Goal: Answer question/provide support

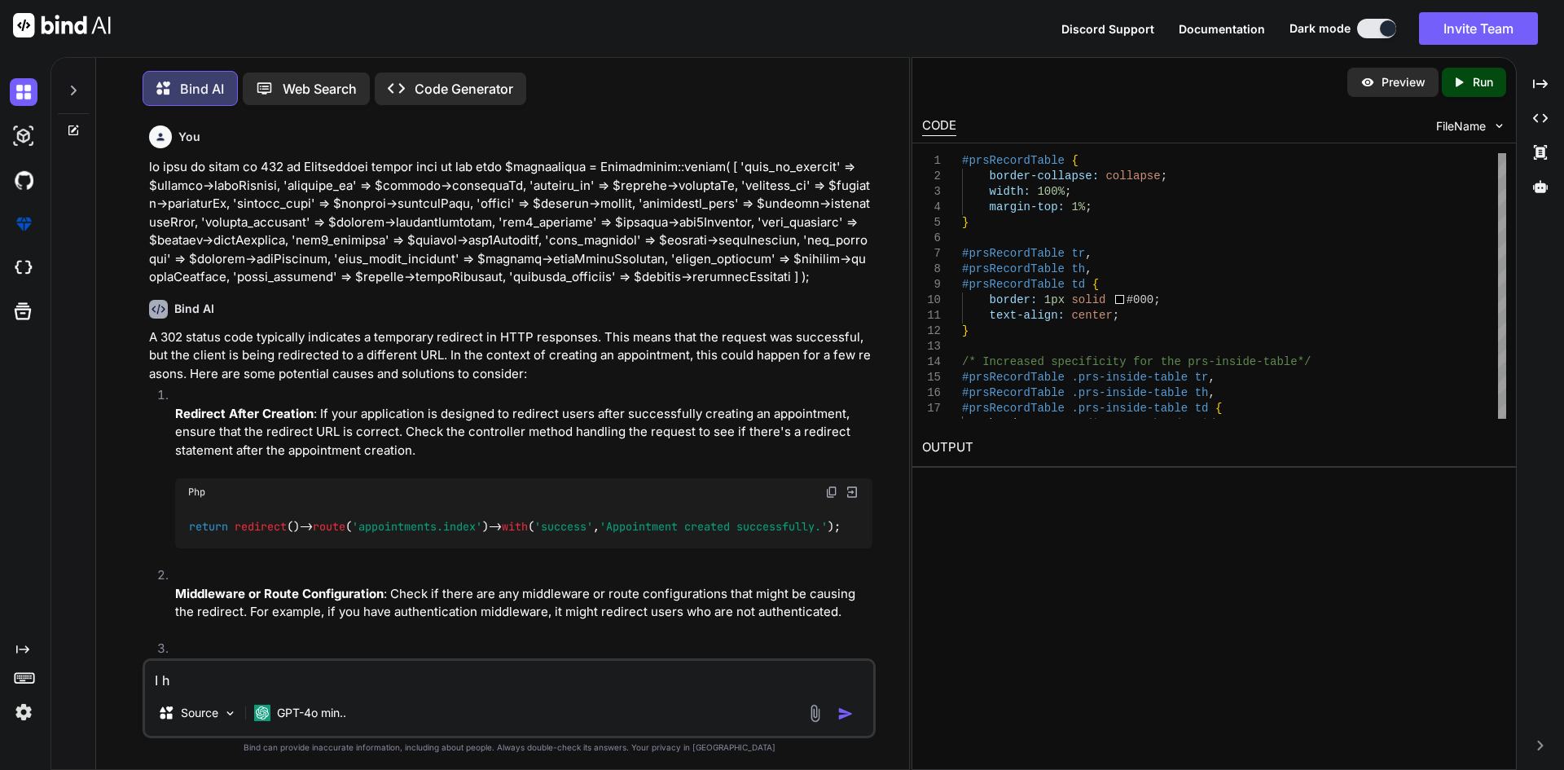
type textarea "I ha"
type textarea "x"
type textarea "I hav"
type textarea "x"
type textarea "I have"
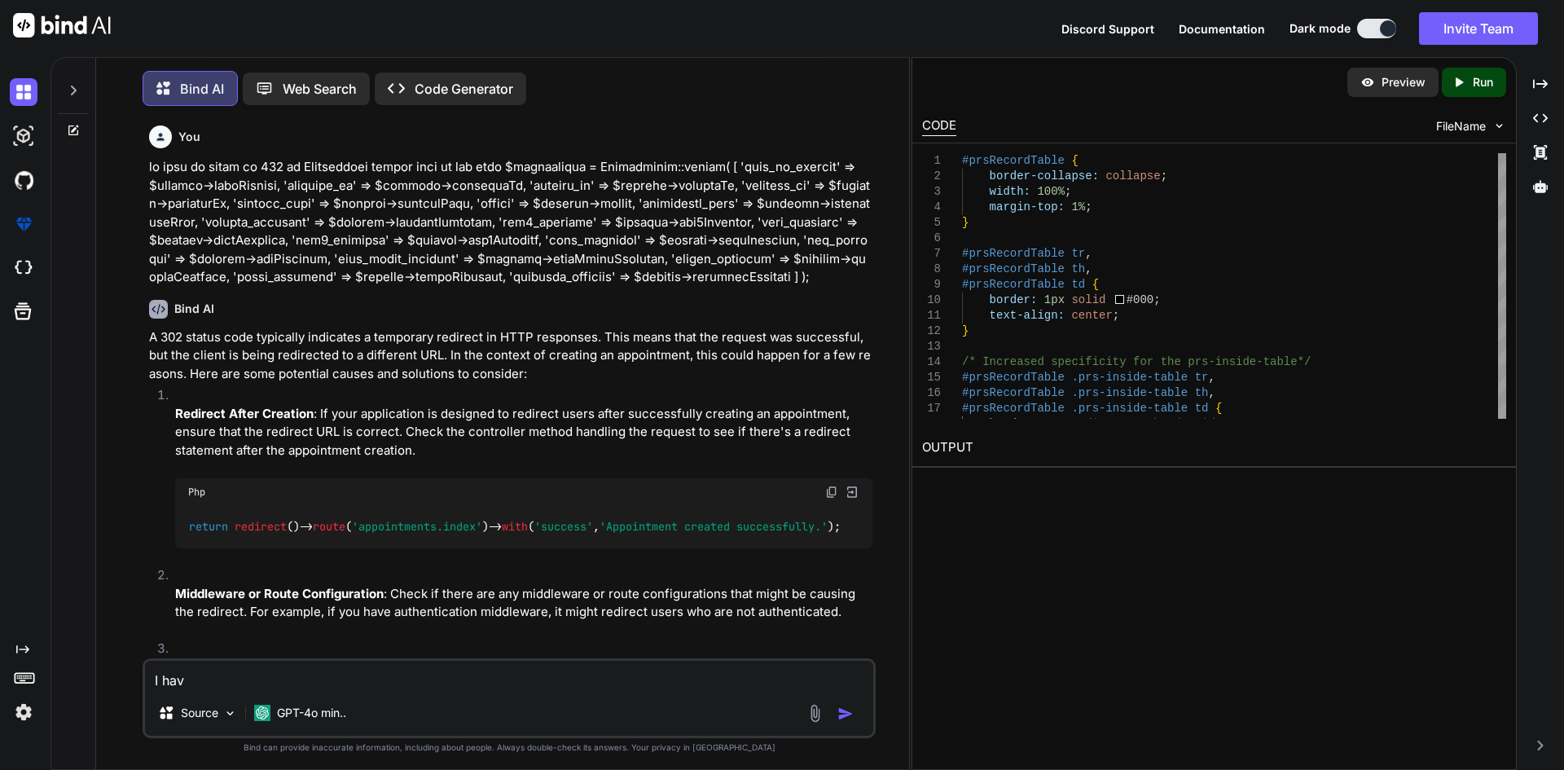
type textarea "x"
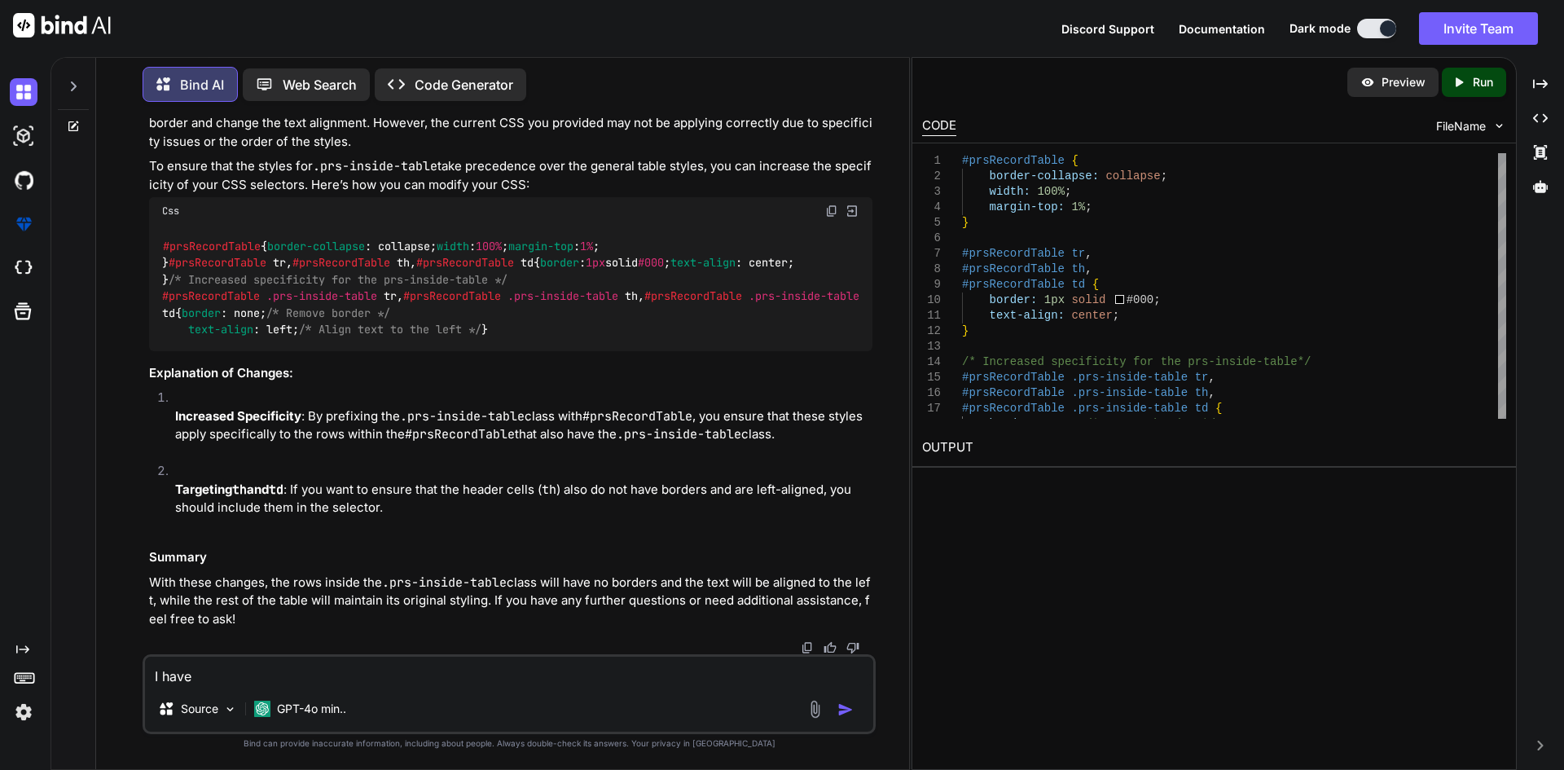
type textarea "I have"
type textarea "x"
type textarea "I have a"
type textarea "x"
type textarea "I have an"
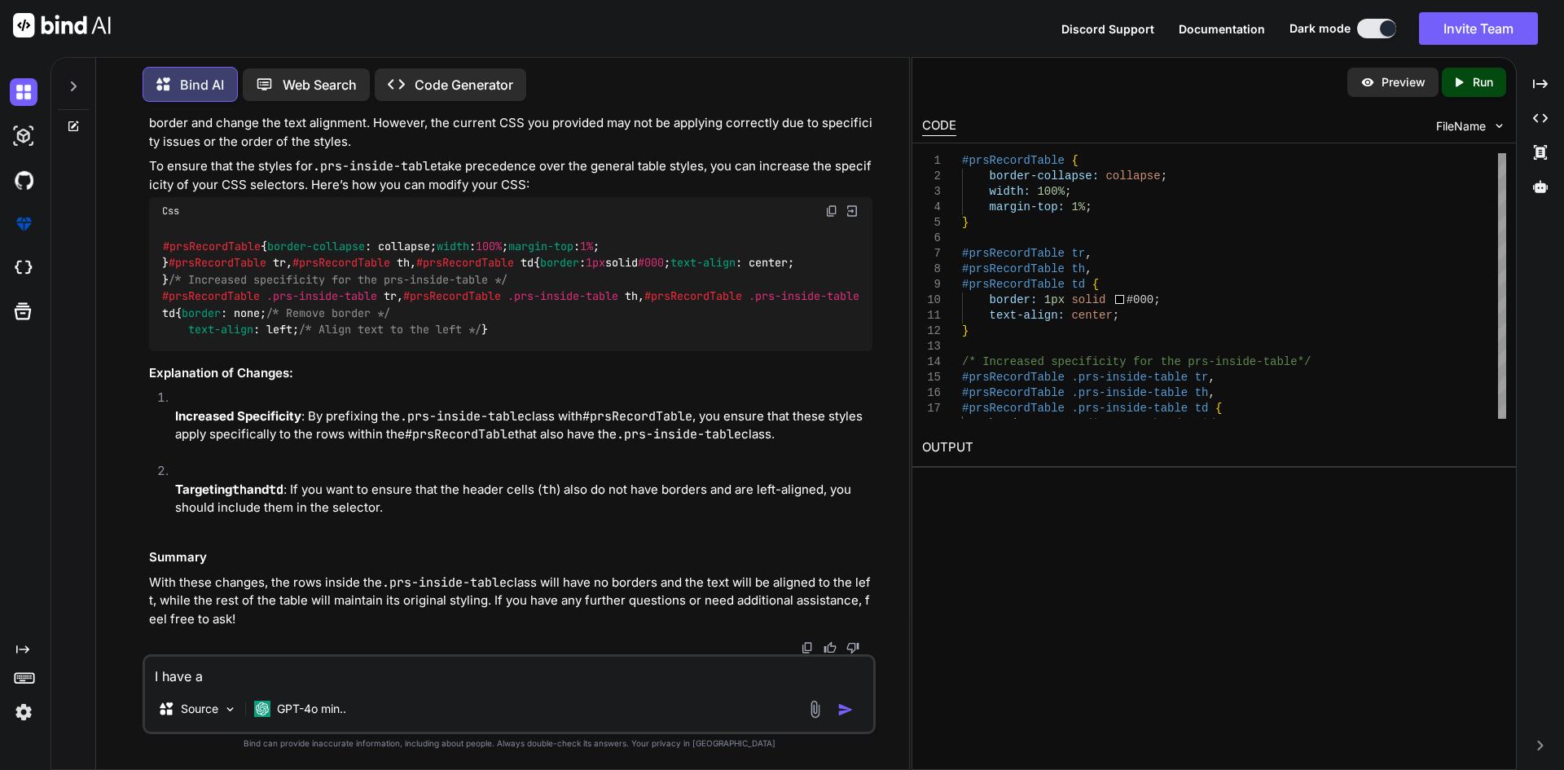
type textarea "x"
type textarea "I have an"
type textarea "x"
type textarea "I have an e"
type textarea "x"
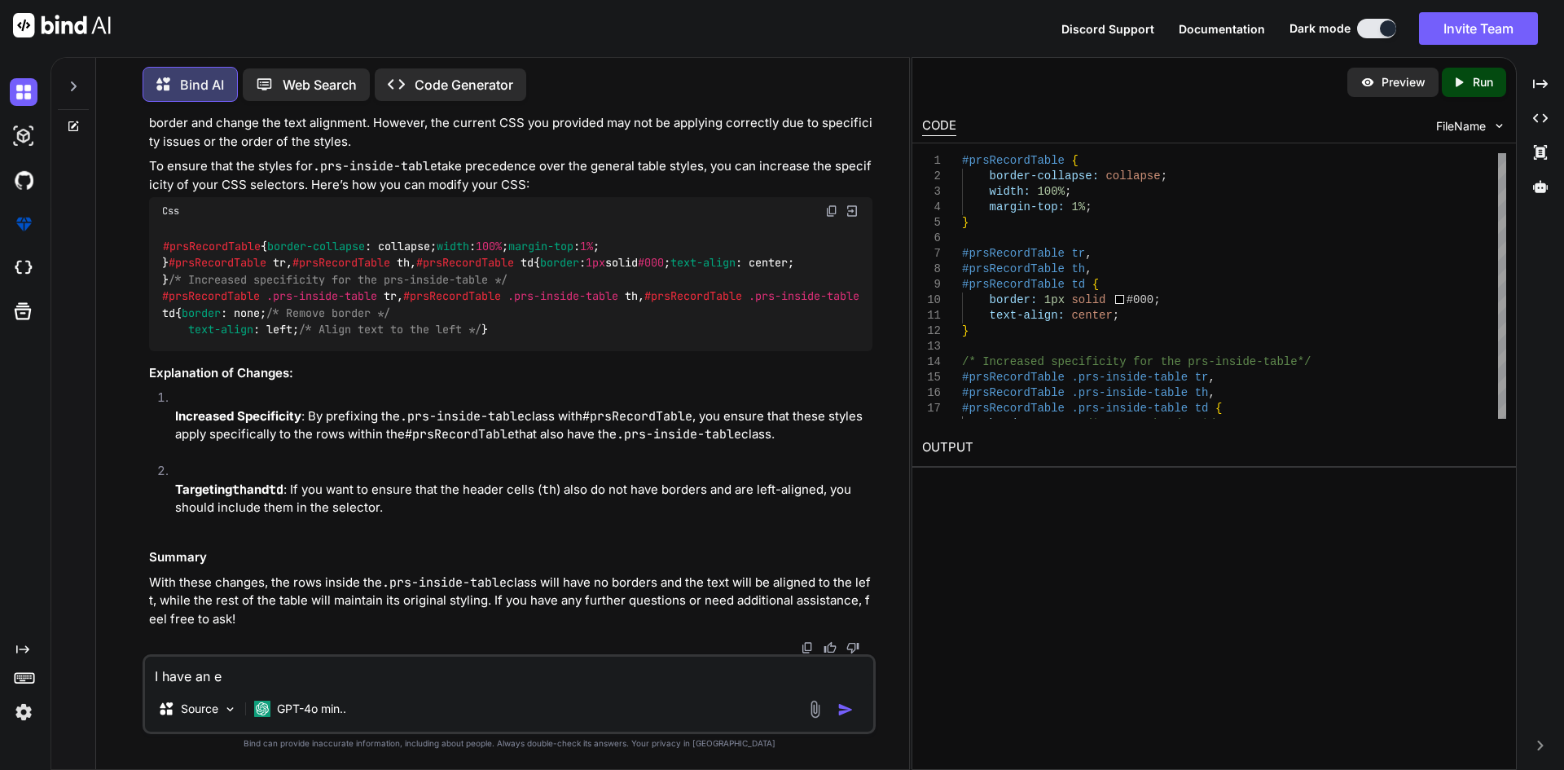
type textarea "I have an er"
type textarea "x"
type textarea "I have an err"
type textarea "x"
type textarea "I have an erro"
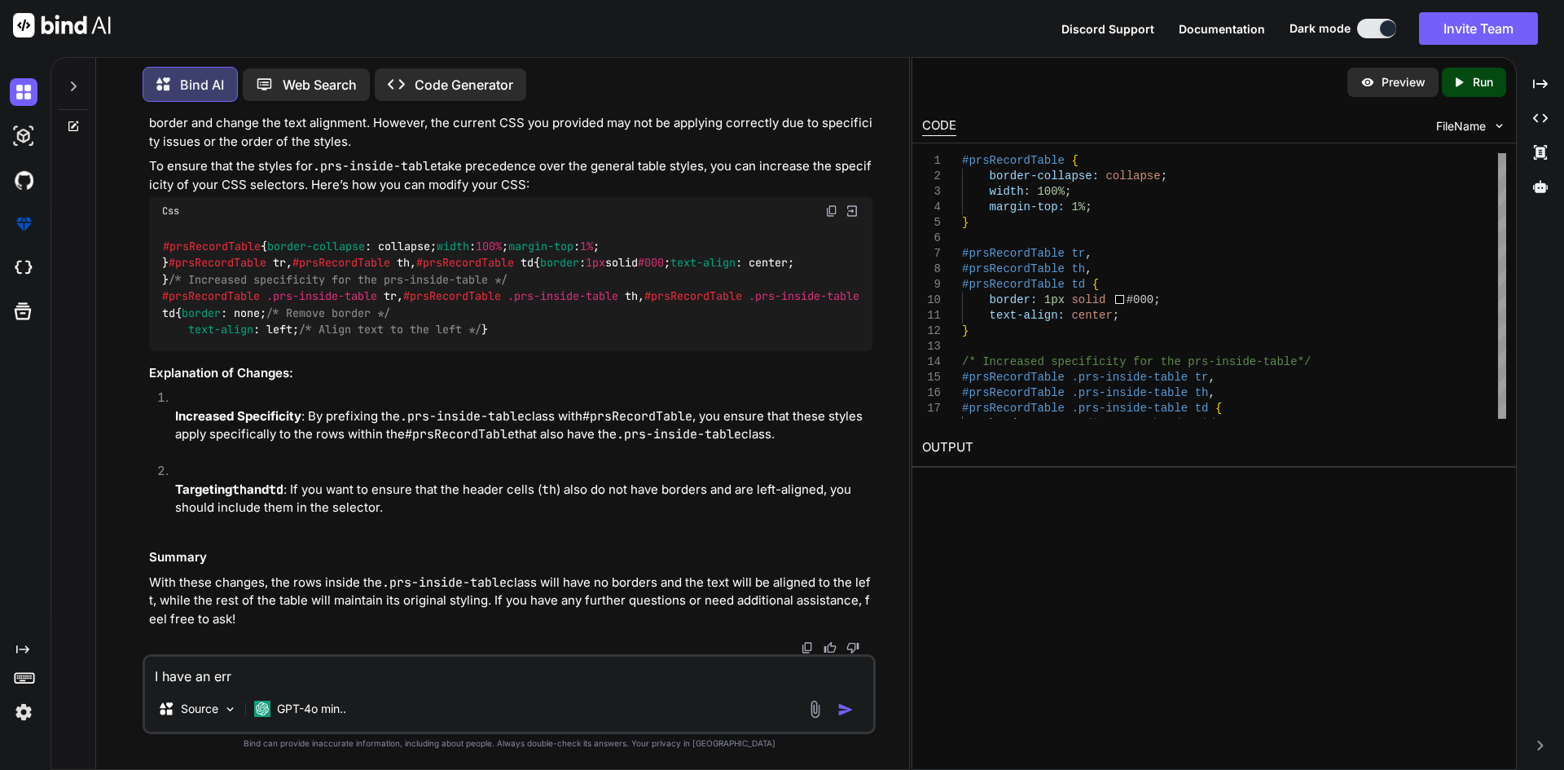
type textarea "x"
type textarea "I have an error"
type textarea "x"
type textarea "I have an error"
type textarea "x"
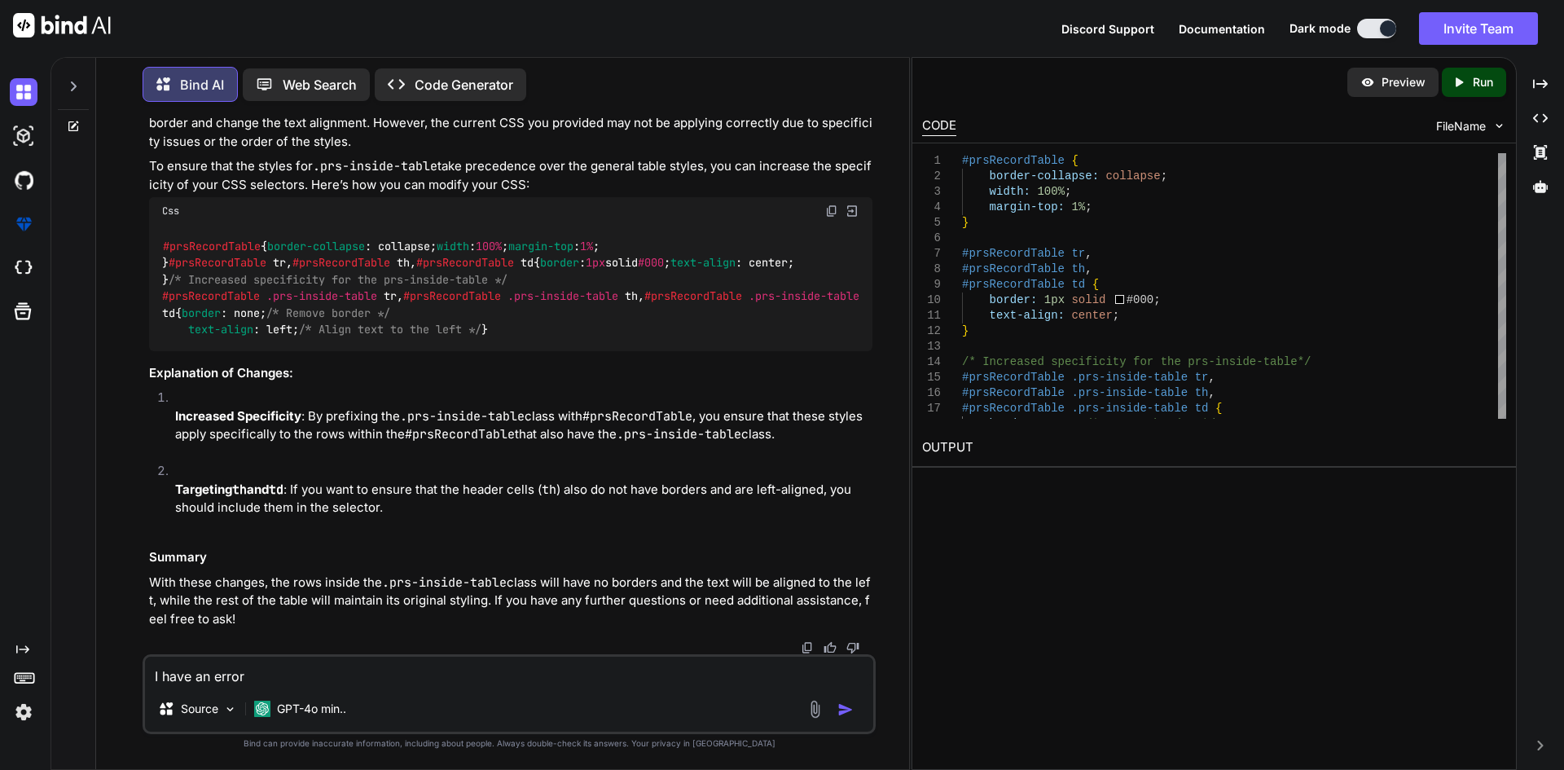
type textarea "I have an error local.ERROR: App\Jobs\PdfPrsGenerate::__construct(): Argument #…"
type textarea "x"
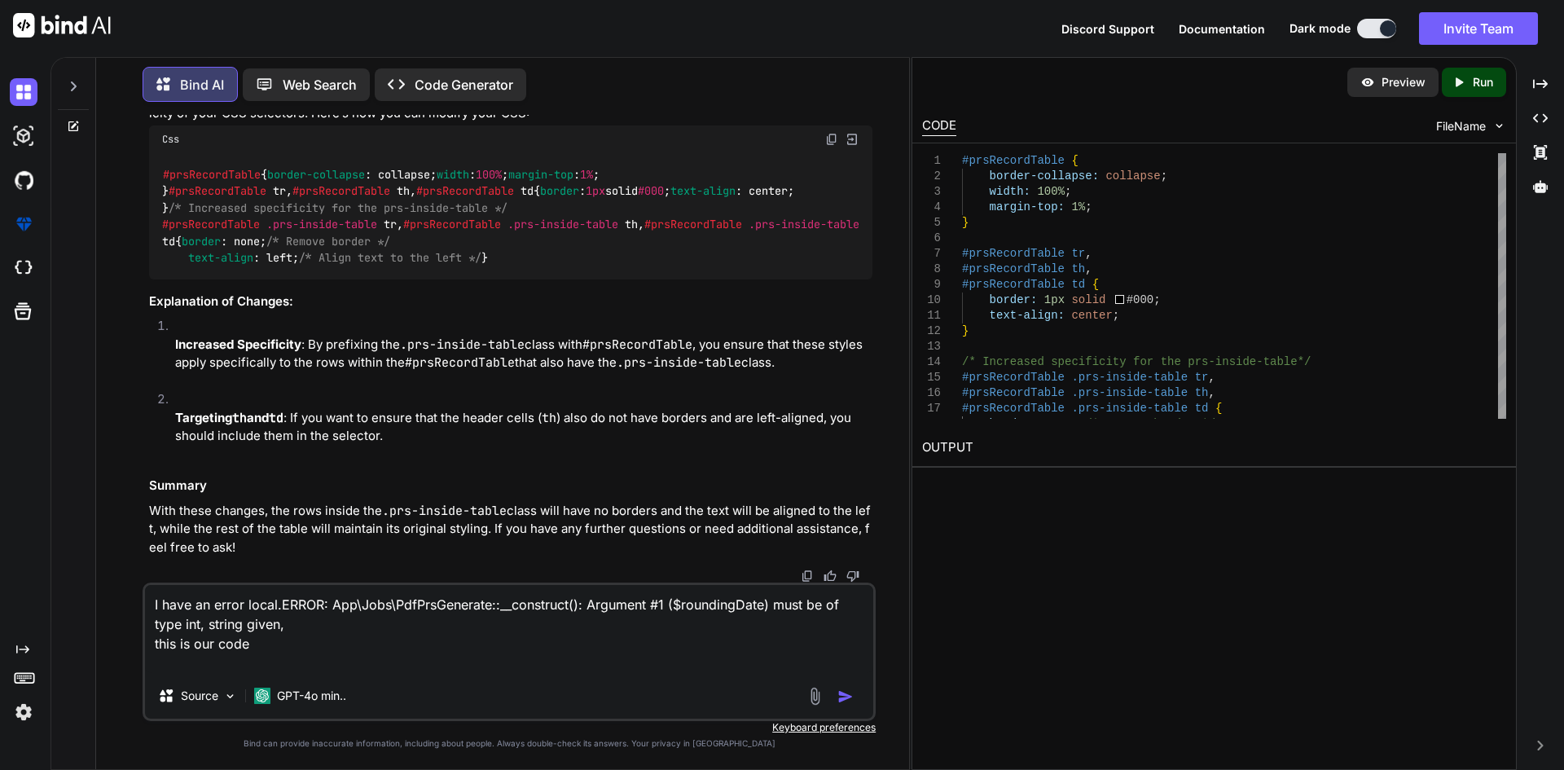
paste textarea "class PdfPrsGenerate implements ShouldQueue { use Dispatchable, InteractsWithQu…"
type textarea "I have an error local.ERROR: App\Jobs\PdfPrsGenerate::__construct(): Argument #…"
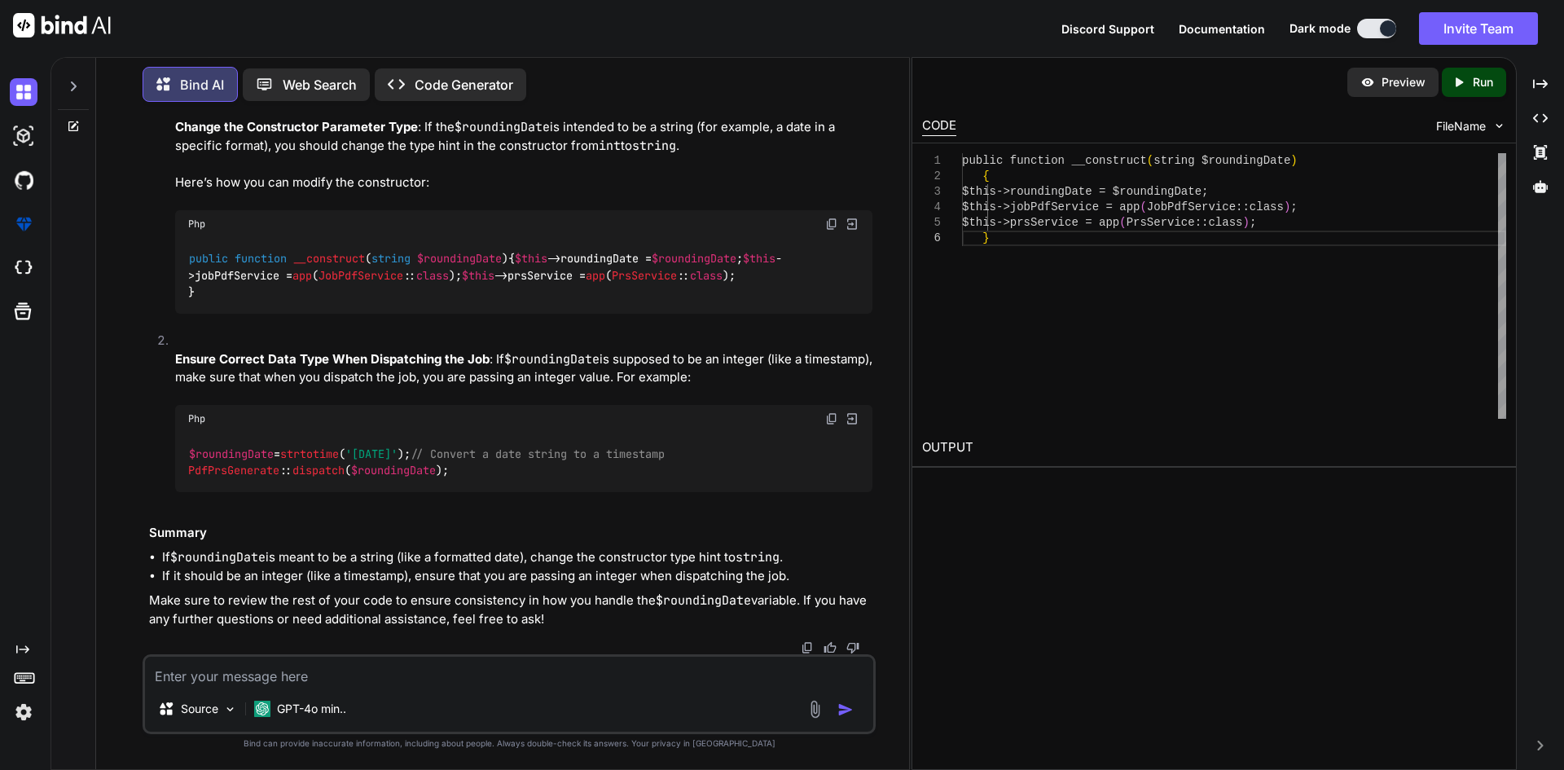
scroll to position [53604, 0]
click at [193, 461] on span "$roundingDate" at bounding box center [231, 453] width 85 height 15
drag, startPoint x: 191, startPoint y: 503, endPoint x: 454, endPoint y: 513, distance: 264.1
click at [454, 479] on code "$roundingDate = strtotime ( '[DATE]' ); // Convert a date string to a timestamp…" at bounding box center [426, 462] width 476 height 33
copy code "$roundingDate = strtotime ( '[DATE]' );"
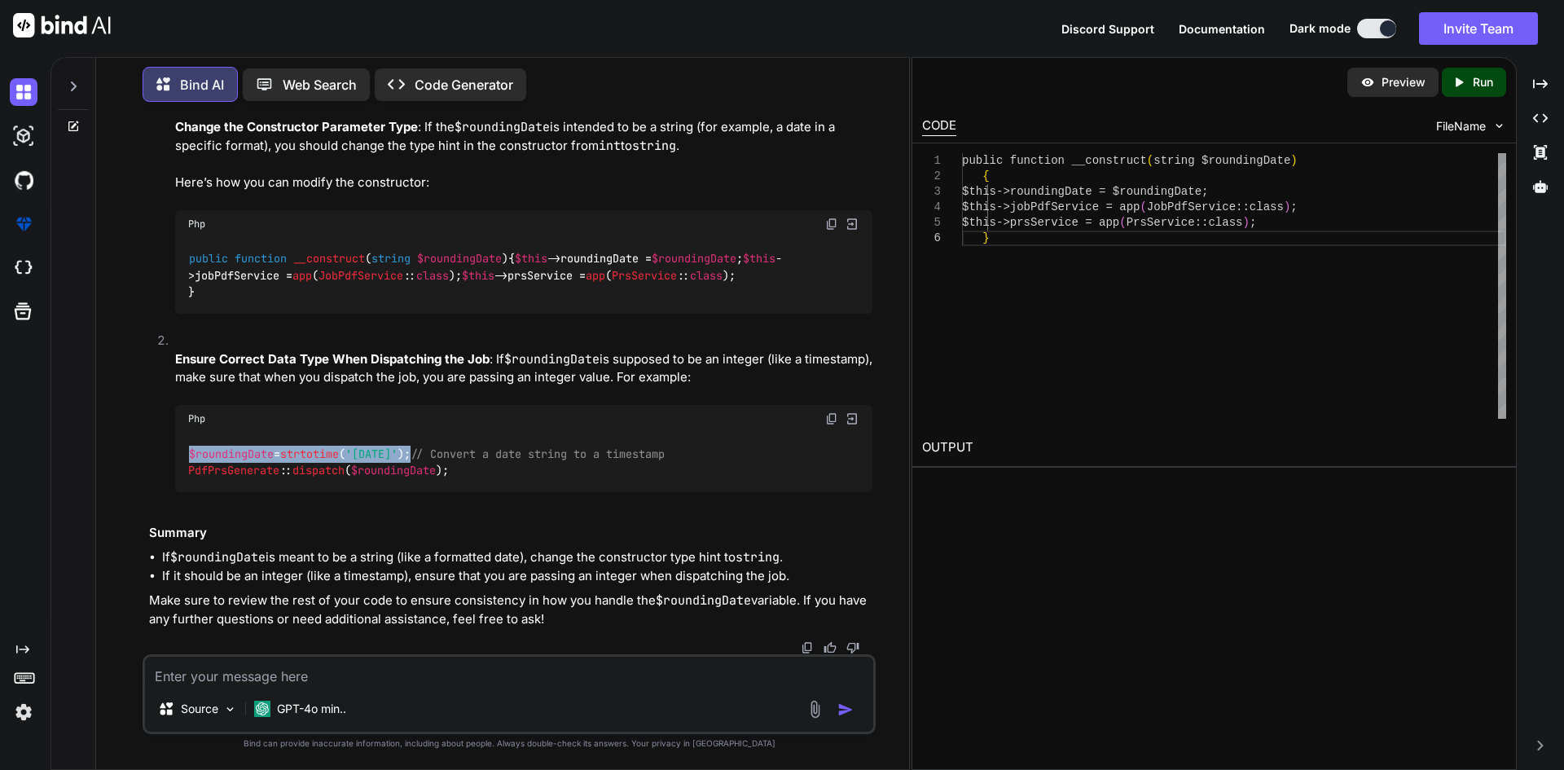
scroll to position [53657, 0]
click at [374, 662] on textarea at bounding box center [509, 670] width 728 height 29
type textarea "still we get same error"
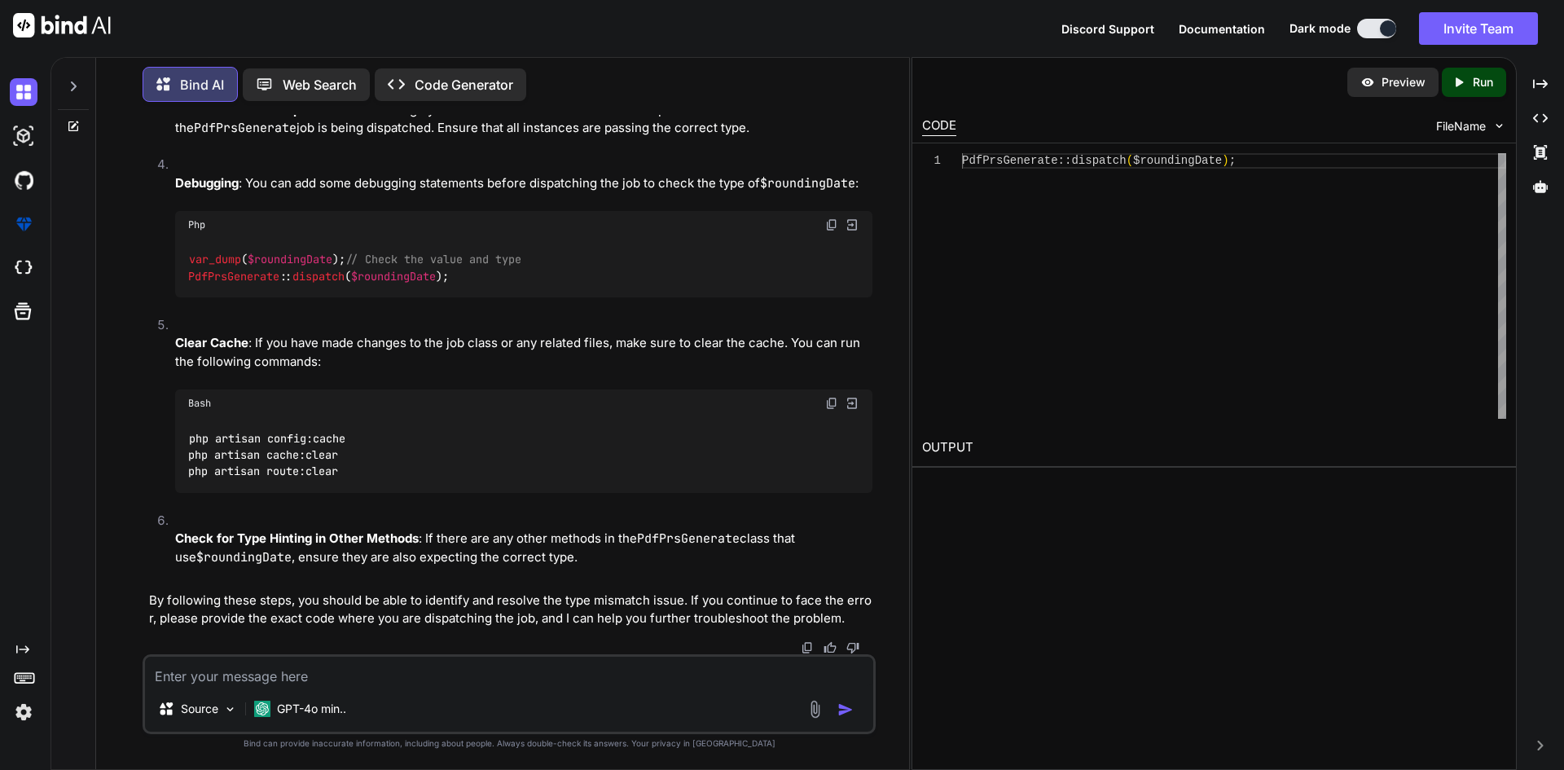
scroll to position [54970, 0]
drag, startPoint x: 189, startPoint y: 491, endPoint x: 350, endPoint y: 485, distance: 161.4
click at [350, 284] on code "var_dump ( $roundingDate ); // Check the value and type PdfPrsGenerate :: dispa…" at bounding box center [354, 267] width 333 height 33
click at [625, 669] on textarea at bounding box center [509, 670] width 728 height 29
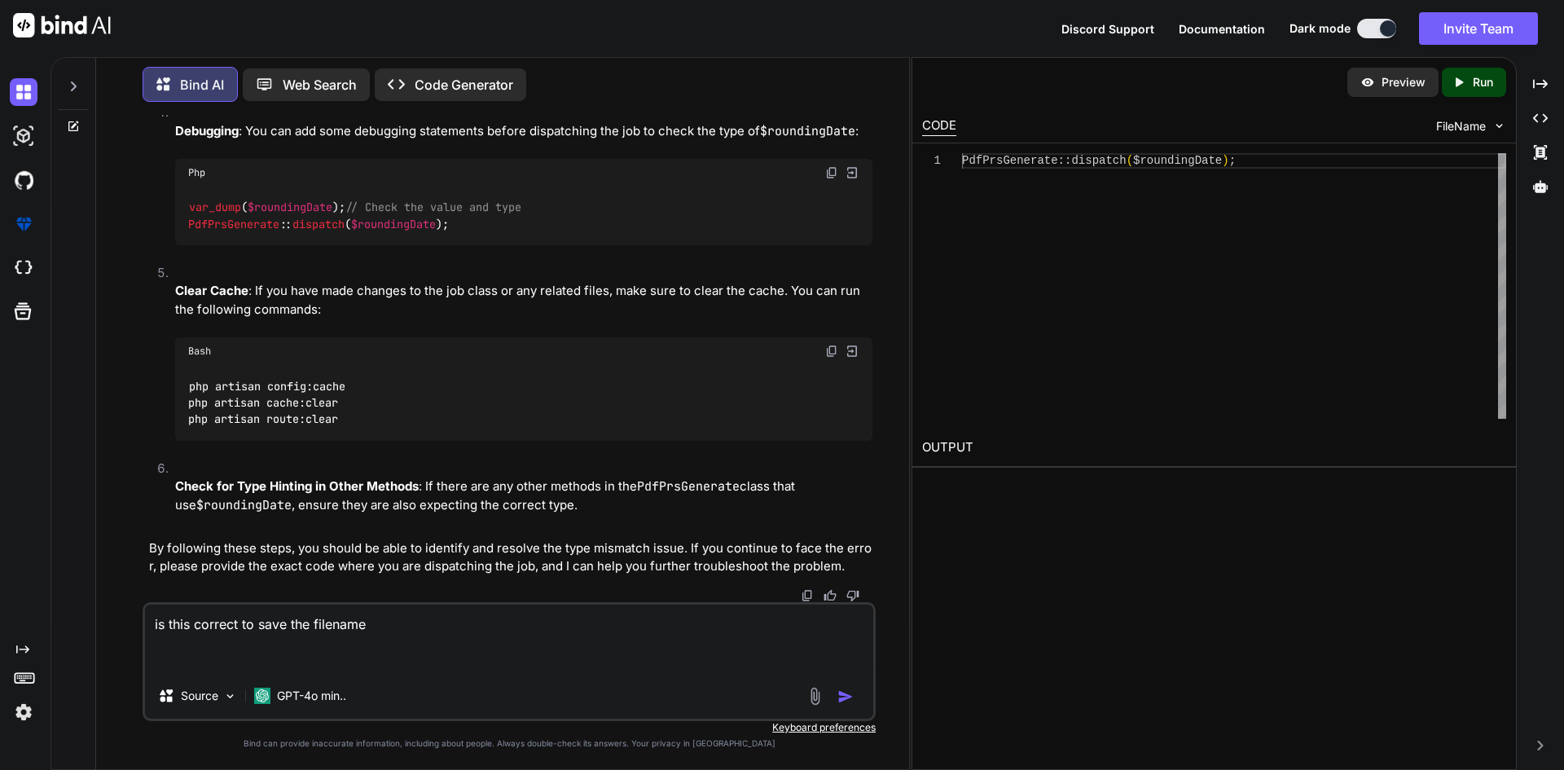
paste textarea "$prsRecord->prs_pdf = $data['fileName']; $prsRecord->save();"
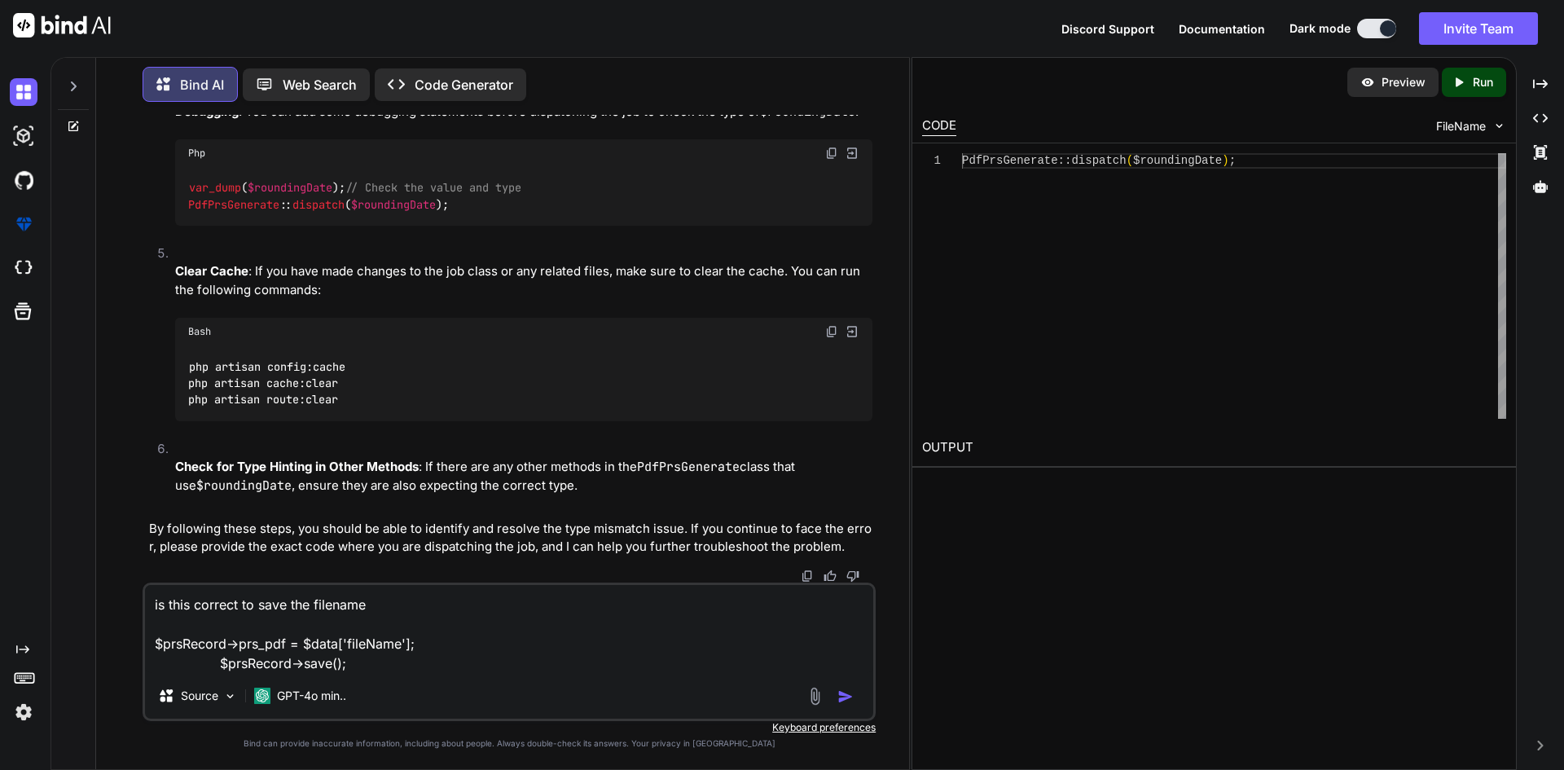
click at [158, 625] on textarea "is this correct to save the filename $prsRecord->prs_pdf = $data['fileName']; $…" at bounding box center [509, 629] width 728 height 88
paste textarea "$prsRecord = PostRoundSheet::where('post_round_sheets', $this->roundingDate)->f…"
type textarea "is this correct to save the filename $prsRecord = PostRoundSheet::where('post_r…"
click at [837, 695] on img "button" at bounding box center [845, 696] width 16 height 16
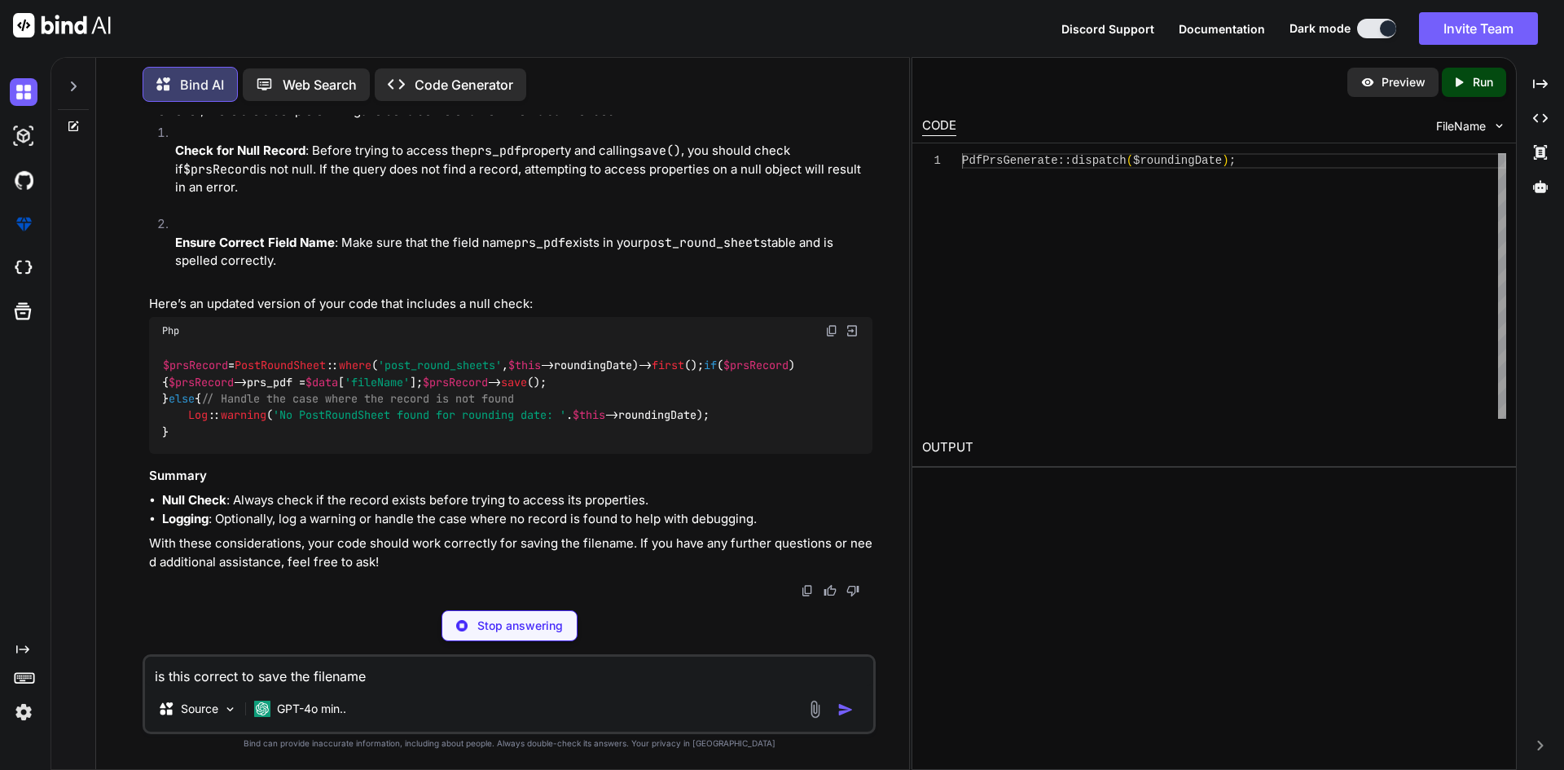
scroll to position [55896, 0]
